Goal: Check status: Check status

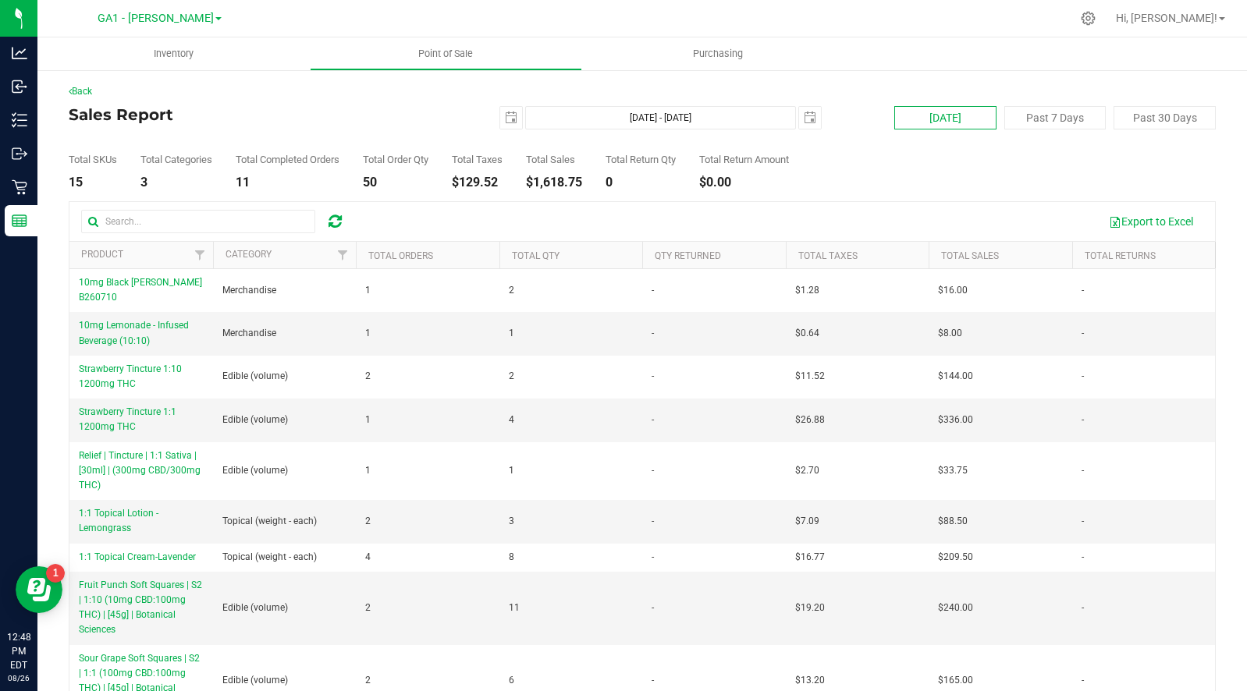
click at [944, 122] on button "[DATE]" at bounding box center [945, 117] width 102 height 23
type input "[DATE] - [DATE]"
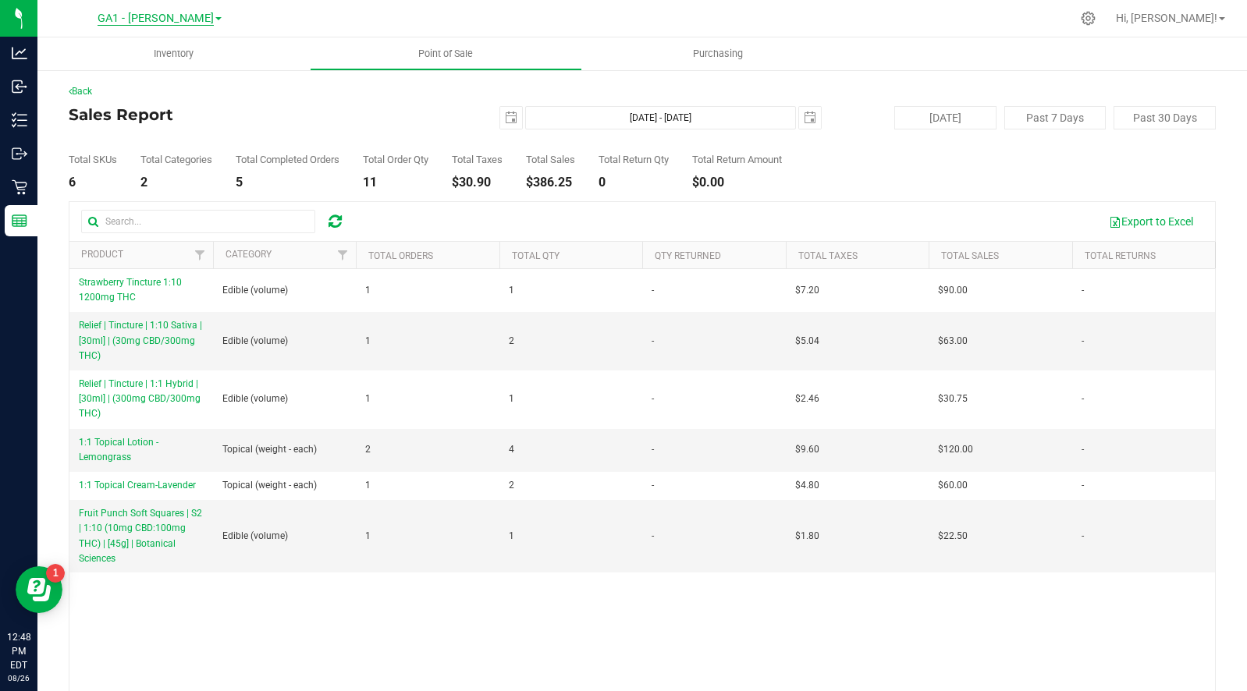
click at [173, 21] on span "GA1 - [PERSON_NAME]" at bounding box center [156, 19] width 116 height 14
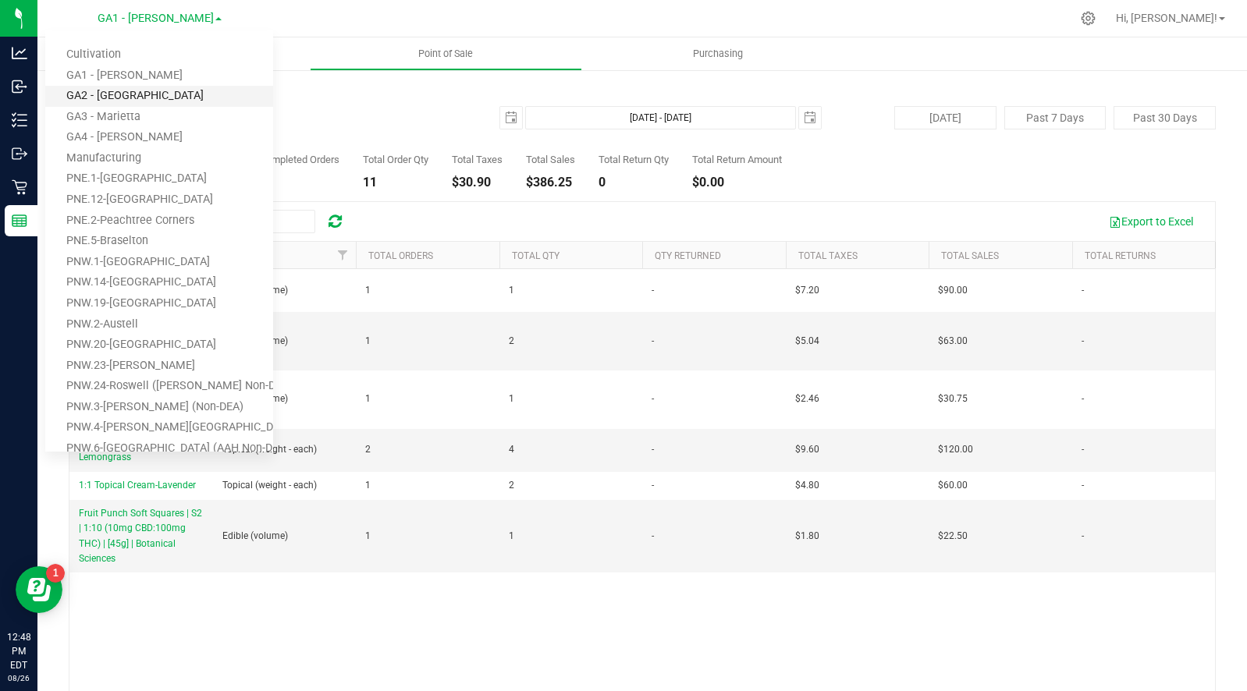
click at [135, 90] on link "GA2 - [GEOGRAPHIC_DATA]" at bounding box center [159, 96] width 228 height 21
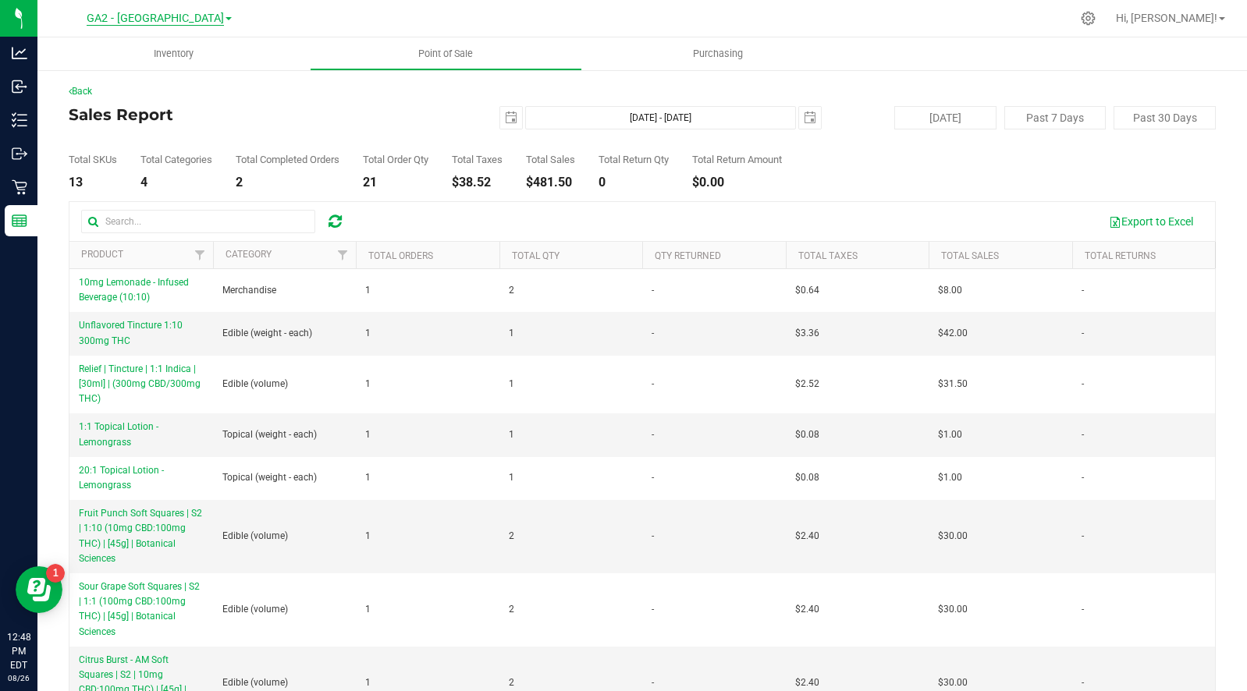
click at [151, 19] on span "GA2 - [GEOGRAPHIC_DATA]" at bounding box center [155, 19] width 137 height 14
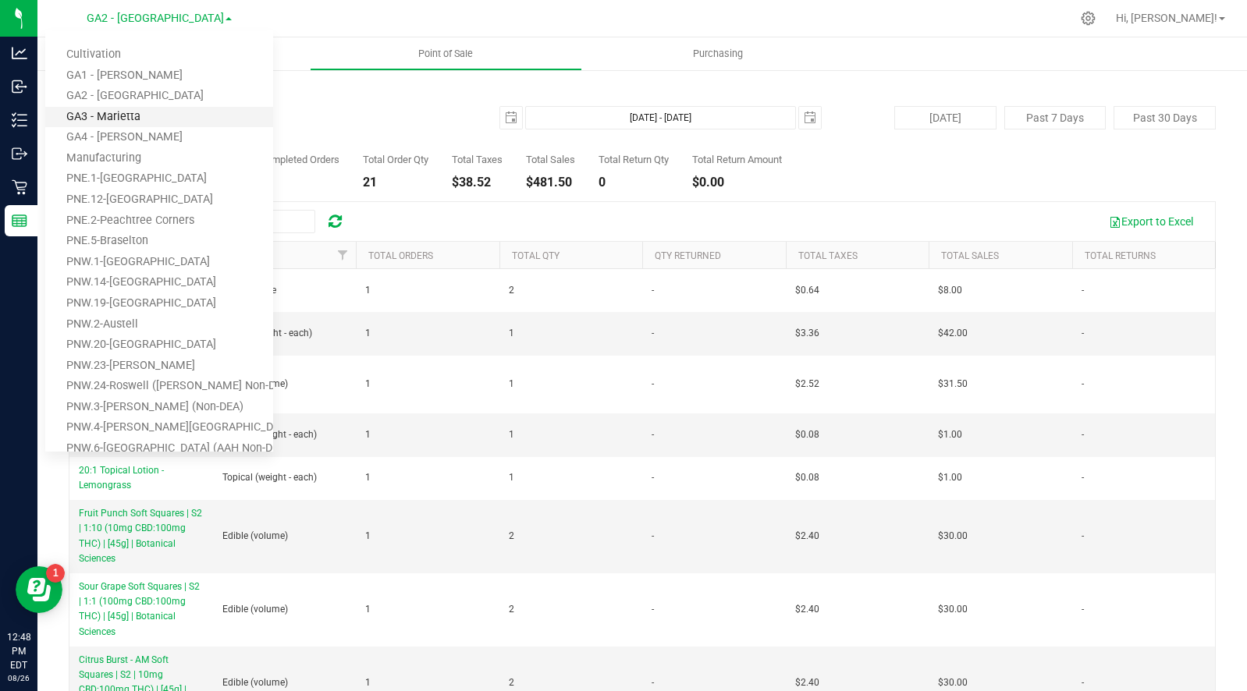
click at [139, 108] on link "GA3 - Marietta" at bounding box center [159, 117] width 228 height 21
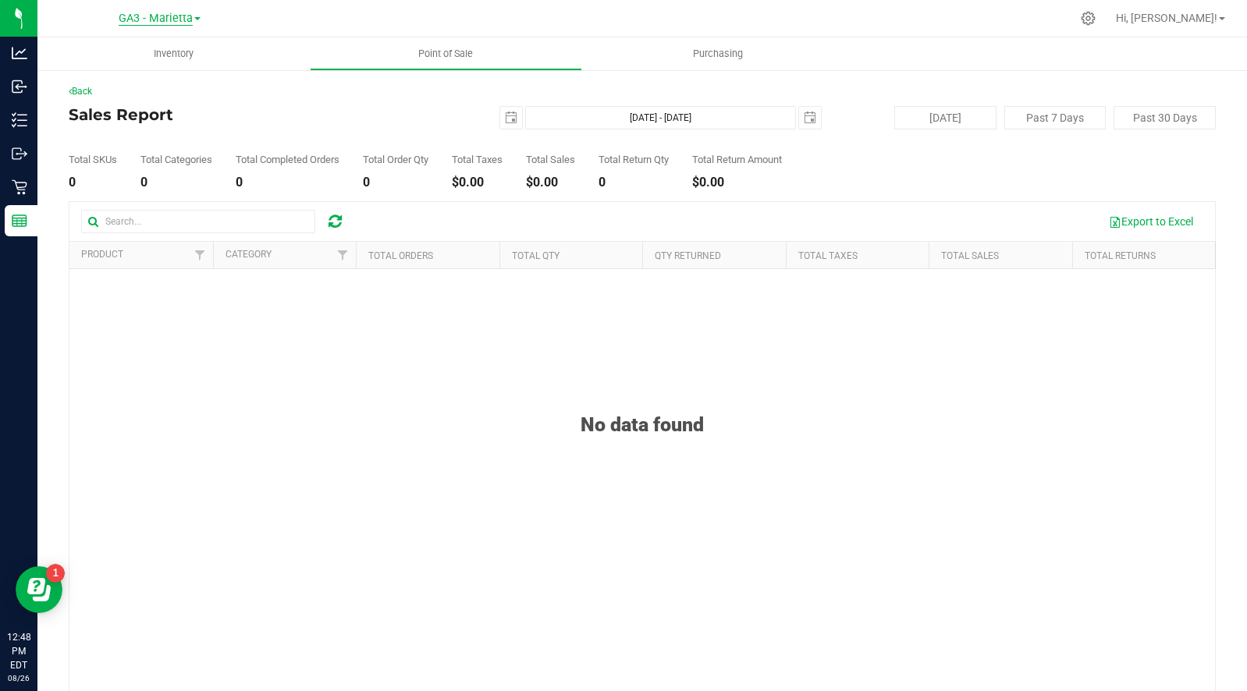
click at [161, 20] on span "GA3 - Marietta" at bounding box center [156, 19] width 74 height 14
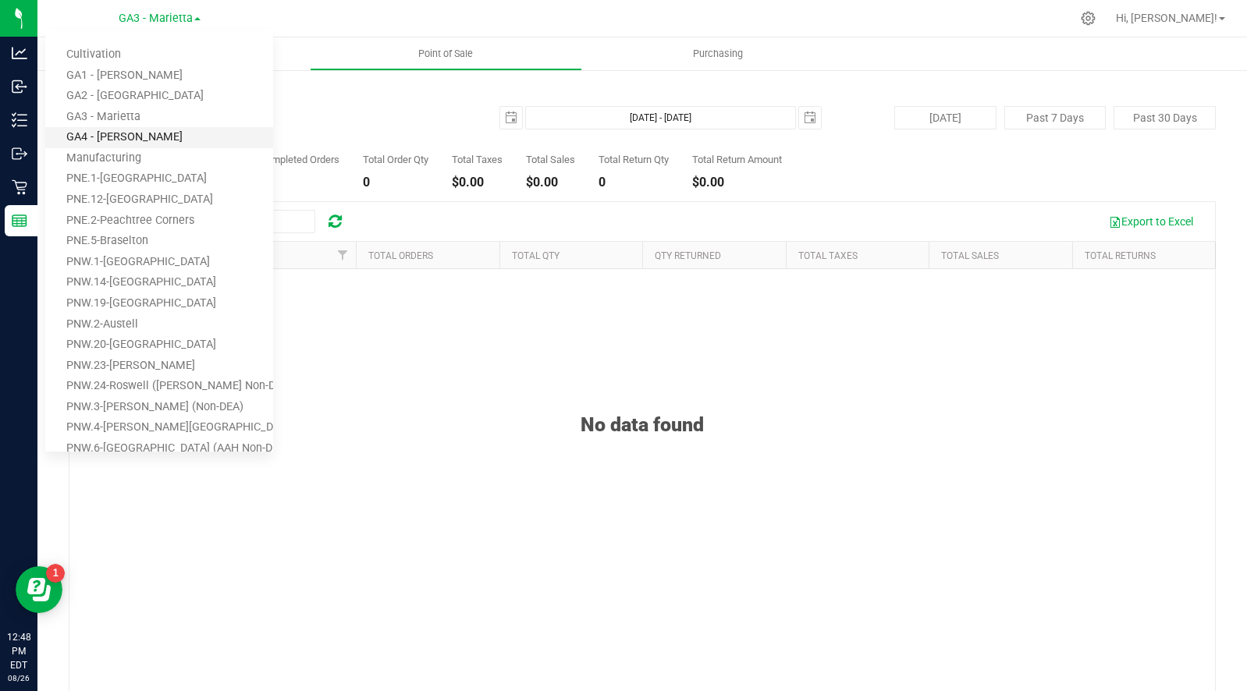
click at [121, 131] on link "GA4 - [PERSON_NAME]" at bounding box center [159, 137] width 228 height 21
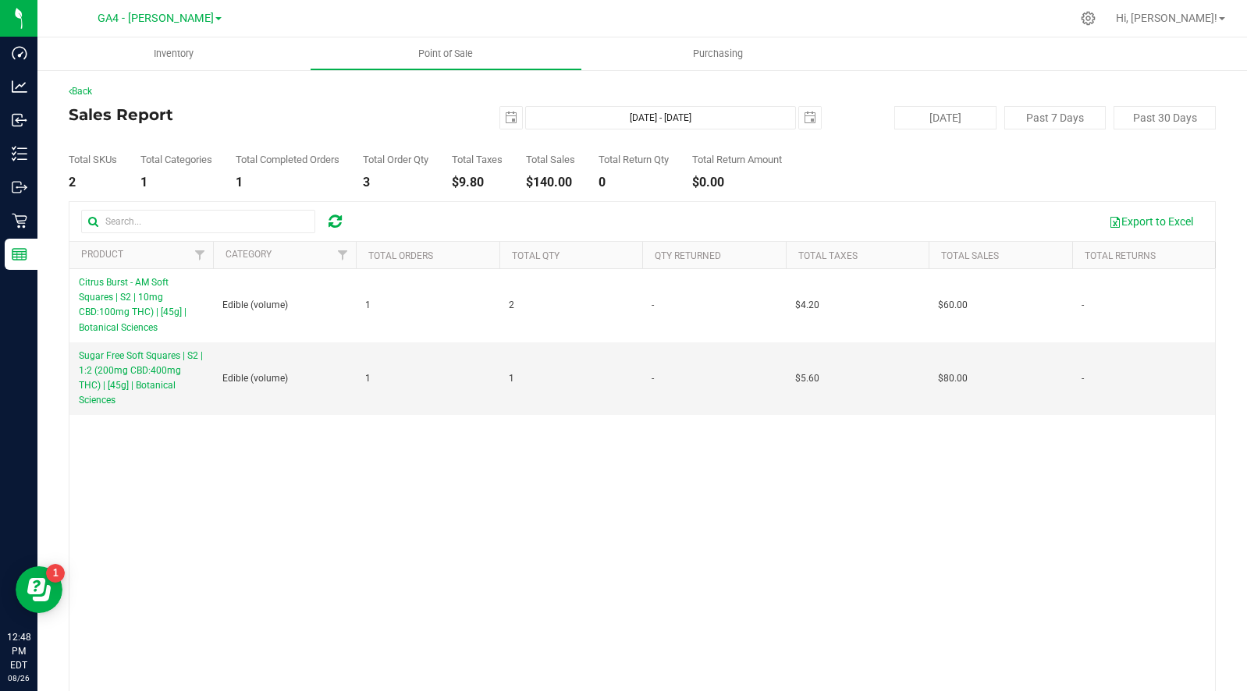
click at [321, 119] on h4 "Sales Report" at bounding box center [260, 114] width 382 height 17
